Goal: Transaction & Acquisition: Purchase product/service

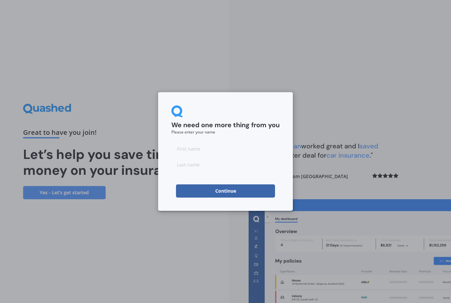
click at [204, 153] on input at bounding box center [225, 148] width 108 height 13
type input "[PERSON_NAME]"
type input "Konowe"
click at [230, 189] on button "Continue" at bounding box center [225, 190] width 99 height 13
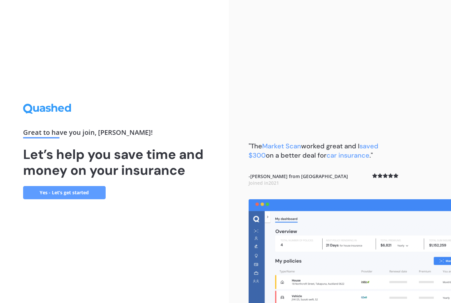
click at [85, 199] on link "Yes - Let’s get started" at bounding box center [64, 192] width 83 height 13
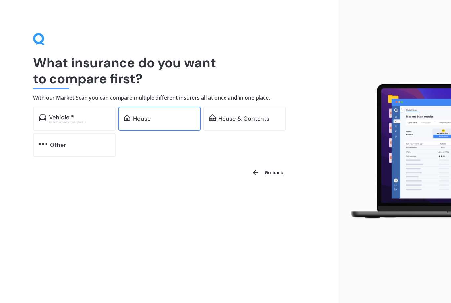
click at [149, 115] on div "House" at bounding box center [142, 118] width 18 height 7
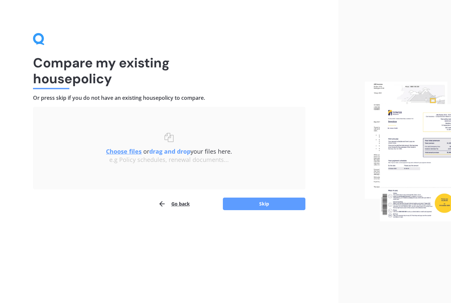
click at [125, 151] on u "Choose files" at bounding box center [124, 151] width 36 height 8
click at [122, 152] on u "Choose files" at bounding box center [124, 151] width 36 height 8
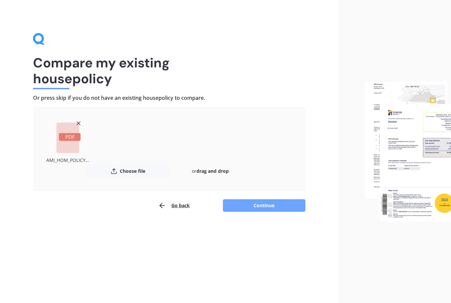
click at [266, 205] on button "Continue" at bounding box center [264, 205] width 83 height 13
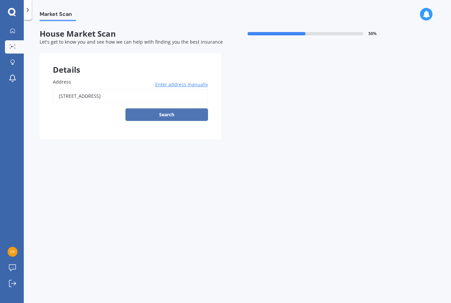
click at [165, 110] on button "Search" at bounding box center [166, 114] width 83 height 13
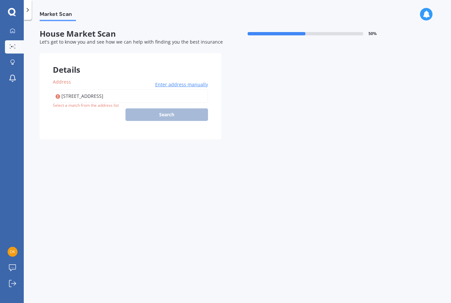
type input "[STREET_ADDRESS]"
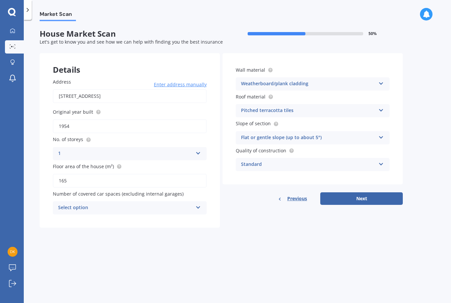
click at [195, 206] on div "Select option 0 1 2 3 4 5+" at bounding box center [130, 207] width 154 height 13
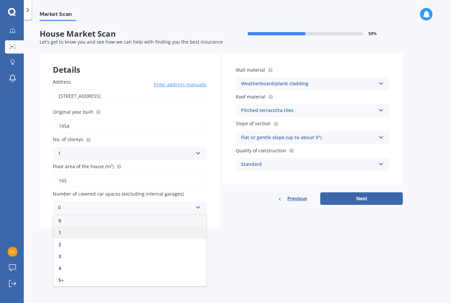
click at [61, 229] on span "1" at bounding box center [59, 232] width 3 height 6
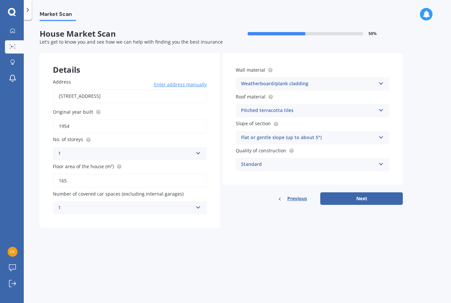
click at [198, 204] on icon at bounding box center [198, 206] width 6 height 5
click at [62, 238] on div "2" at bounding box center [129, 244] width 153 height 12
click at [380, 163] on icon at bounding box center [381, 162] width 6 height 5
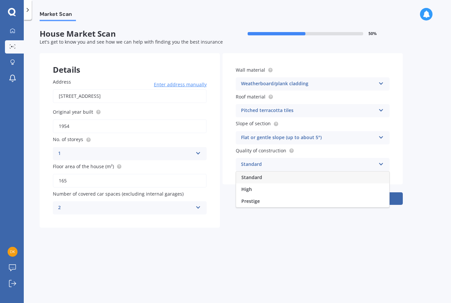
click at [427, 161] on div "Market Scan House Market Scan 50 % Let's get to know you and see how we can hel…" at bounding box center [237, 162] width 427 height 283
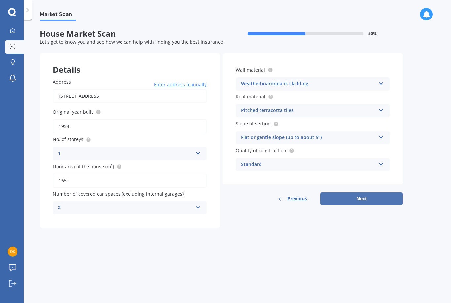
click at [361, 195] on button "Next" at bounding box center [361, 198] width 83 height 13
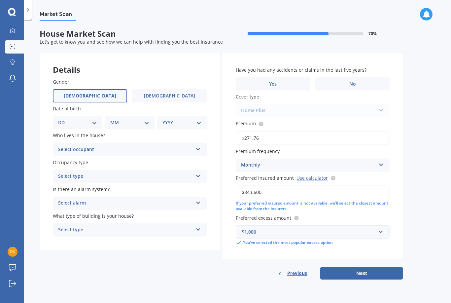
click at [103, 95] on label "[DEMOGRAPHIC_DATA]" at bounding box center [90, 95] width 74 height 13
click at [0, 0] on input "[DEMOGRAPHIC_DATA]" at bounding box center [0, 0] width 0 height 0
click at [96, 123] on select "DD 01 02 03 04 05 06 07 08 09 10 11 12 13 14 15 16 17 18 19 20 21 22 23 24 25 2…" at bounding box center [77, 122] width 39 height 7
select select "16"
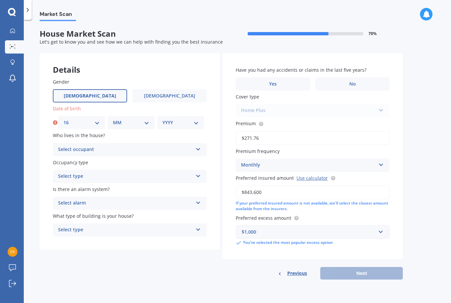
click at [139, 124] on select "MM 01 02 03 04 05 06 07 08 09 10 11 12" at bounding box center [131, 122] width 36 height 7
select select "08"
click at [197, 121] on select "YYYY 2009 2008 2007 2006 2005 2004 2003 2002 2001 2000 1999 1998 1997 1996 1995…" at bounding box center [180, 122] width 36 height 7
select select "1944"
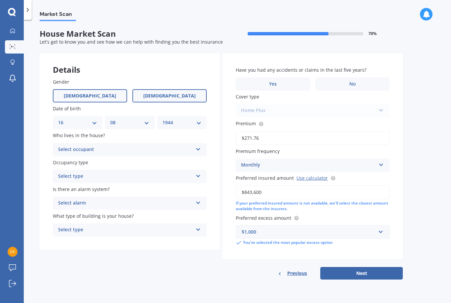
click at [172, 94] on span "[DEMOGRAPHIC_DATA]" at bounding box center [169, 96] width 53 height 6
click at [0, 0] on input "[DEMOGRAPHIC_DATA]" at bounding box center [0, 0] width 0 height 0
click at [96, 119] on select "DD 01 02 03 04 05 06 07 08 09 10 11 12 13 14 15 16 17 18 19 20 21 22 23 24 25 2…" at bounding box center [77, 122] width 39 height 7
select select "19"
click at [145, 123] on select "MM 01 02 03 04 05 06 07 08 09 10 11 12" at bounding box center [129, 122] width 39 height 7
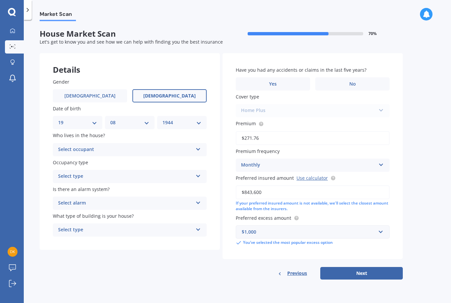
select select "03"
click at [200, 123] on select "YYYY 2009 2008 2007 2006 2005 2004 2003 2002 2001 2000 1999 1998 1997 1996 1995…" at bounding box center [181, 122] width 39 height 7
select select "1960"
click at [199, 146] on icon at bounding box center [198, 148] width 6 height 5
click at [69, 162] on span "Owner" at bounding box center [65, 162] width 15 height 6
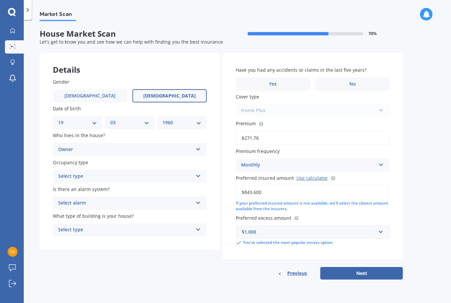
click at [197, 175] on div "Select type Permanent Holiday (without tenancy)" at bounding box center [130, 176] width 154 height 13
click at [89, 186] on div "Permanent" at bounding box center [129, 189] width 153 height 12
click at [200, 199] on icon at bounding box center [198, 201] width 6 height 5
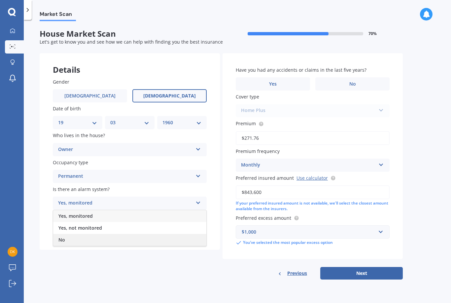
click at [62, 236] on span "No" at bounding box center [61, 239] width 7 height 6
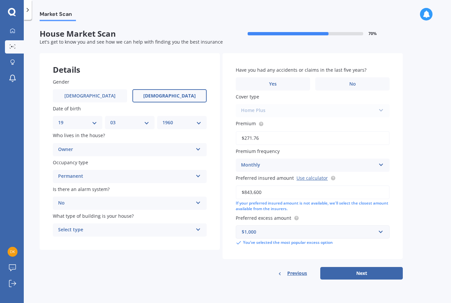
click at [199, 226] on icon at bounding box center [198, 228] width 6 height 5
click at [90, 239] on div "Freestanding" at bounding box center [129, 243] width 153 height 12
click at [354, 83] on span "No" at bounding box center [352, 84] width 7 height 6
click at [0, 0] on input "No" at bounding box center [0, 0] width 0 height 0
click at [368, 267] on button "Next" at bounding box center [361, 273] width 83 height 13
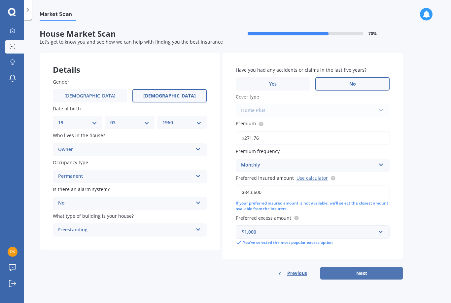
select select "19"
select select "03"
select select "1960"
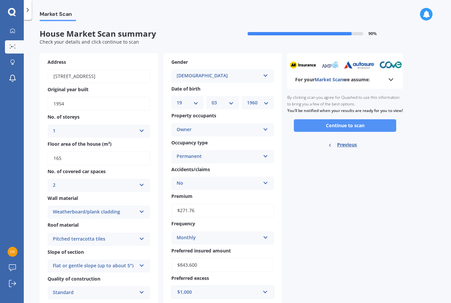
click at [345, 129] on button "Continue to scan" at bounding box center [345, 125] width 102 height 13
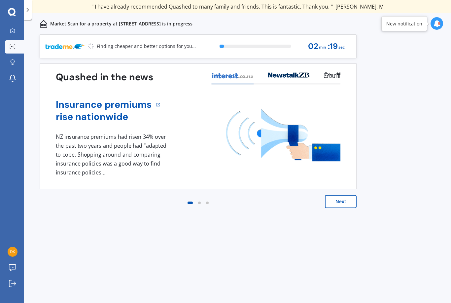
click at [340, 200] on button "Next" at bounding box center [341, 201] width 32 height 13
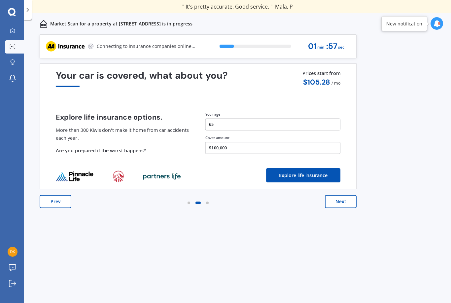
click at [348, 203] on button "Next" at bounding box center [341, 201] width 32 height 13
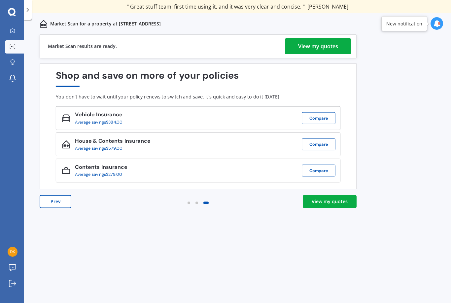
click at [333, 203] on div "View my quotes" at bounding box center [330, 201] width 36 height 7
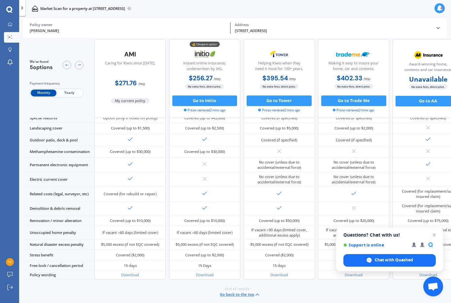
scroll to position [306, 0]
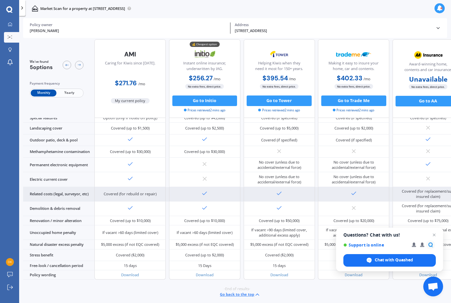
click at [441, 189] on div "Covered (for replacement/sum insured claim)" at bounding box center [428, 194] width 63 height 11
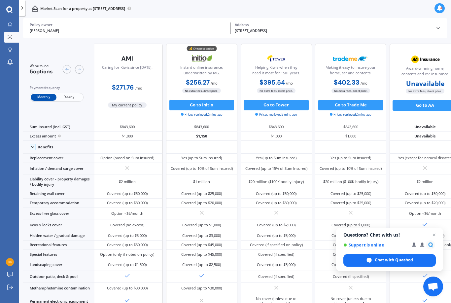
scroll to position [0, 4]
